Goal: Information Seeking & Learning: Learn about a topic

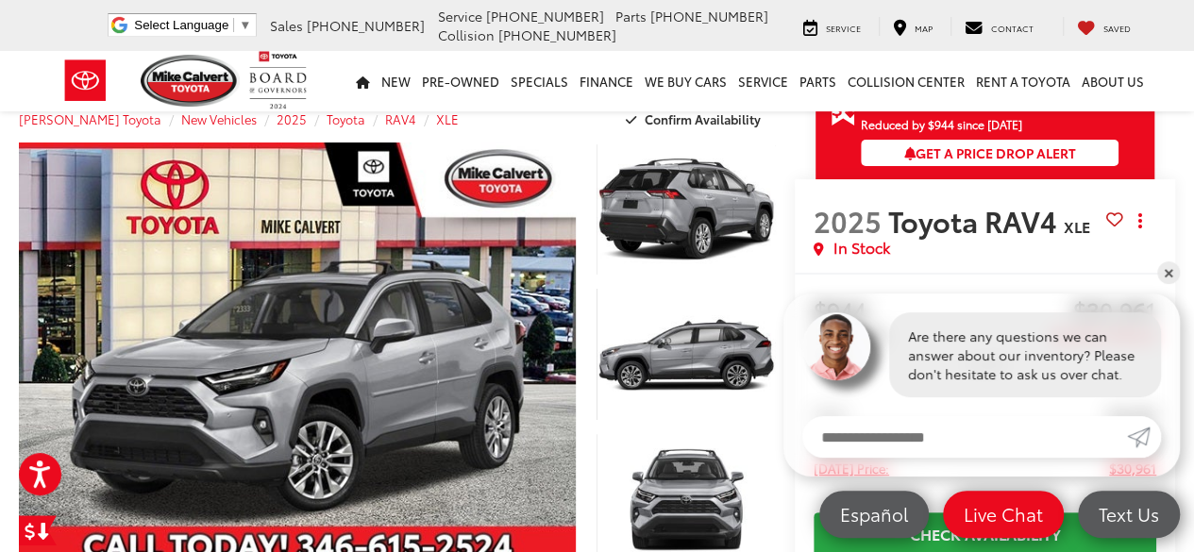
scroll to position [28, 0]
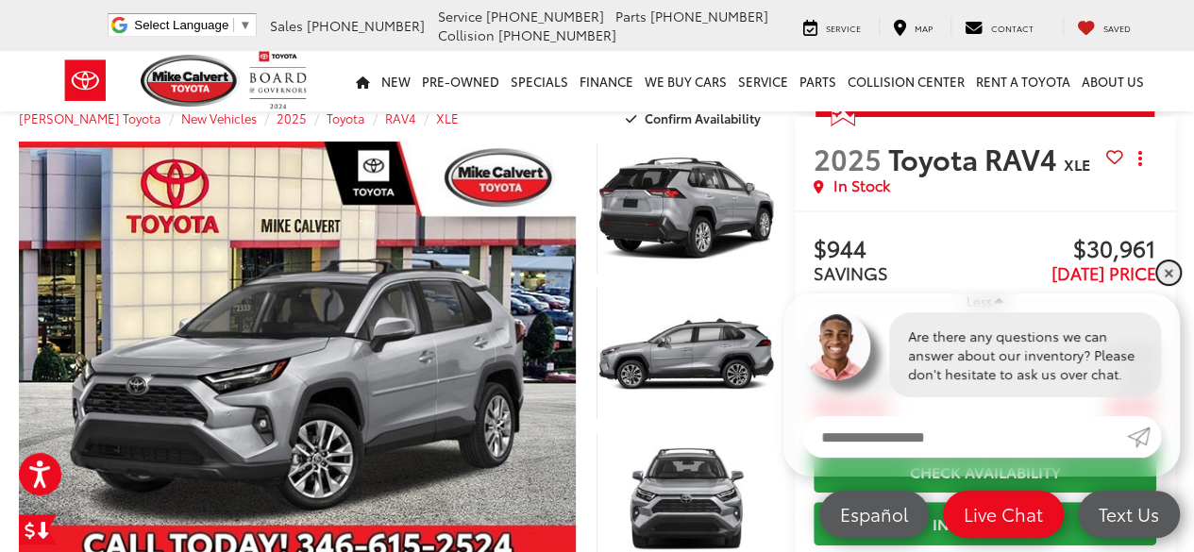
click at [1167, 275] on link "✕" at bounding box center [1168, 272] width 23 height 23
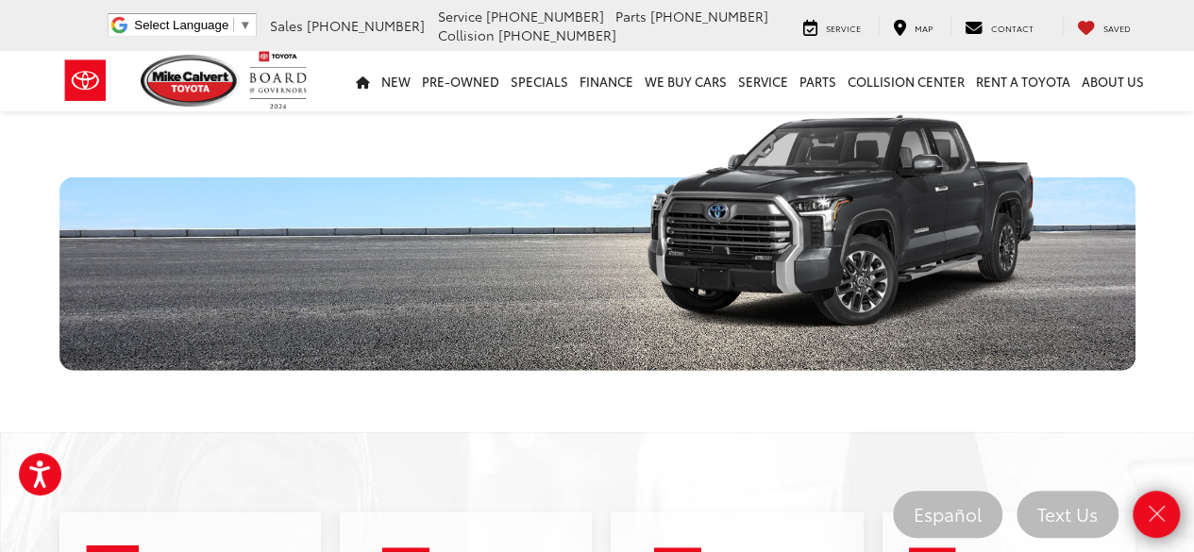
scroll to position [2277, 0]
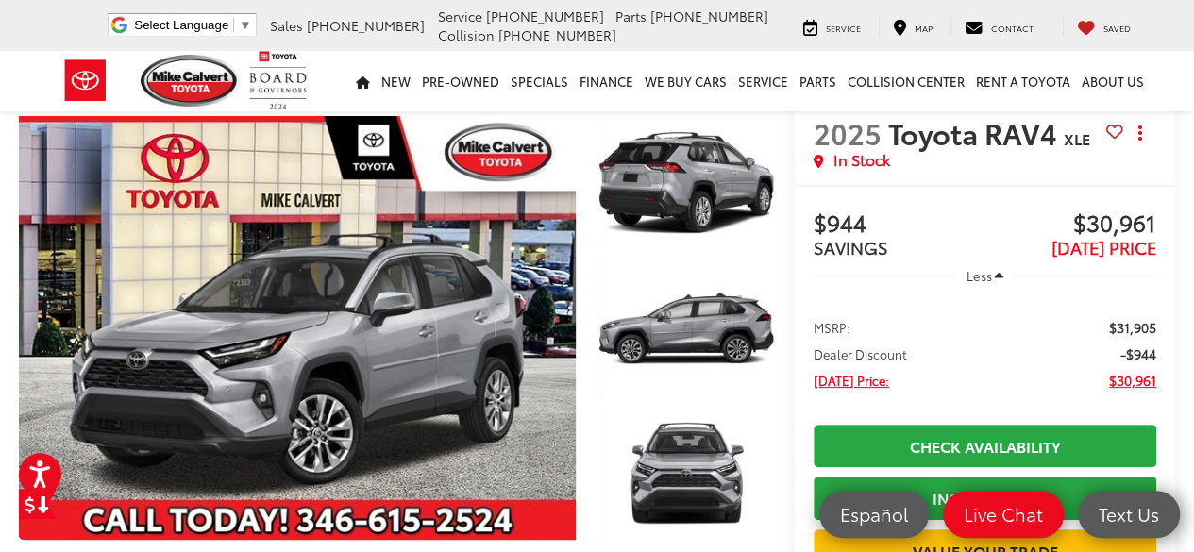
scroll to position [55, 0]
